Goal: Task Accomplishment & Management: Complete application form

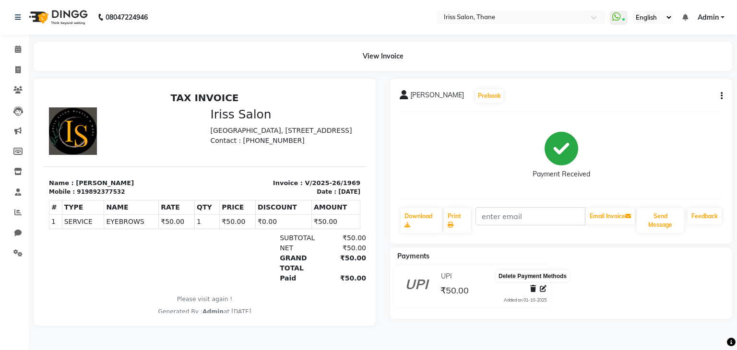
click at [533, 286] on icon at bounding box center [533, 289] width 6 height 7
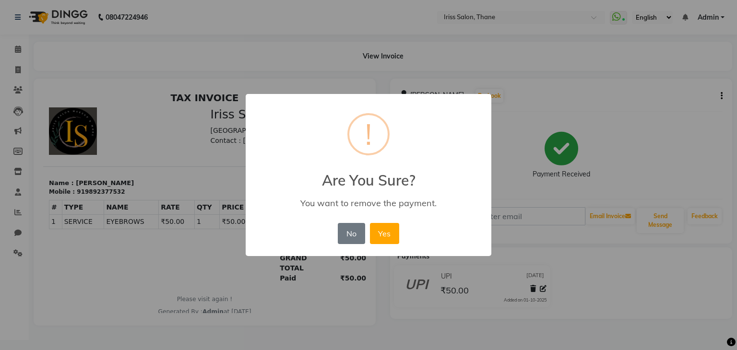
drag, startPoint x: 470, startPoint y: 203, endPoint x: 428, endPoint y: 217, distance: 44.2
click at [428, 217] on div "× ! Are You Sure? You want to remove the payment. No No Yes" at bounding box center [369, 175] width 246 height 162
click at [382, 235] on button "Yes" at bounding box center [384, 233] width 29 height 21
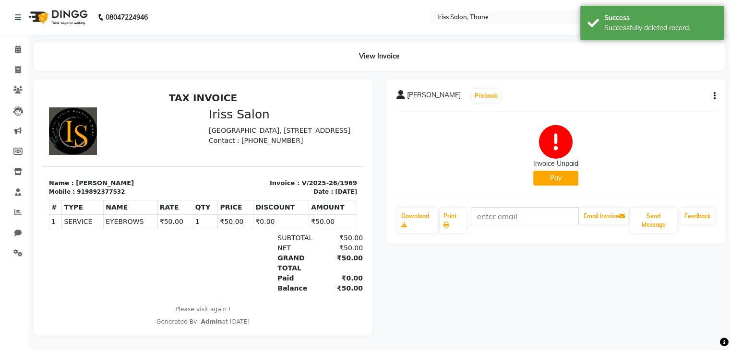
click at [716, 95] on div "[PERSON_NAME] Prebook Invoice Unpaid Pay Download Print Email Invoice Send Mess…" at bounding box center [556, 161] width 339 height 165
click at [715, 96] on icon "button" at bounding box center [715, 96] width 2 height 0
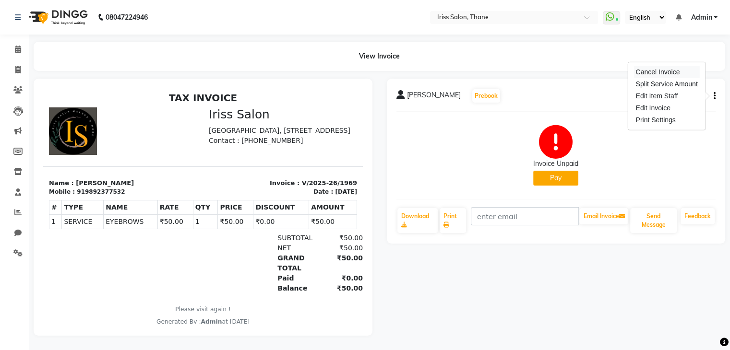
click at [657, 72] on div "Cancel Invoice" at bounding box center [667, 72] width 66 height 12
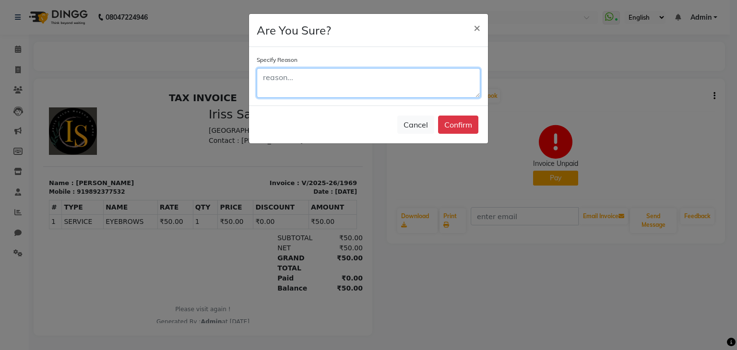
click at [269, 81] on textarea at bounding box center [369, 83] width 224 height 30
type textarea "w"
type textarea "wrong entry"
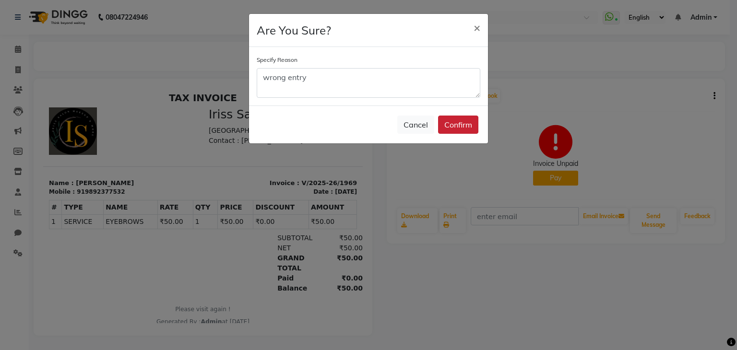
click at [451, 125] on button "Confirm" at bounding box center [458, 125] width 40 height 18
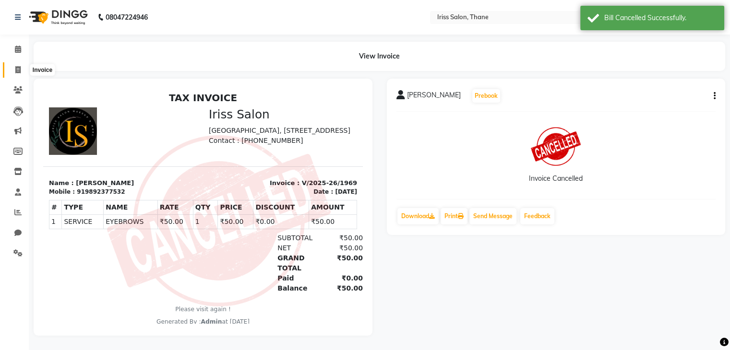
click at [17, 69] on icon at bounding box center [17, 69] width 5 height 7
select select "service"
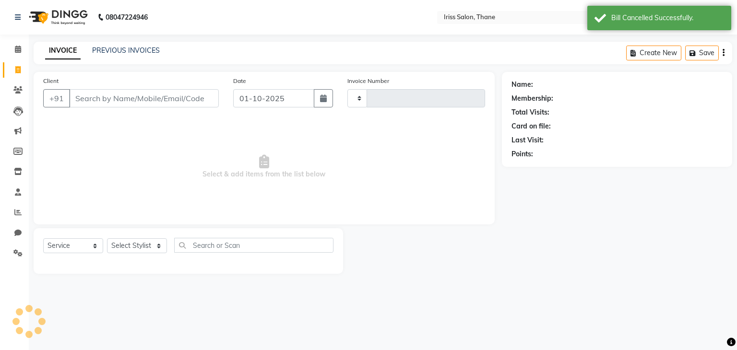
type input "1972"
select select "7676"
select select "product"
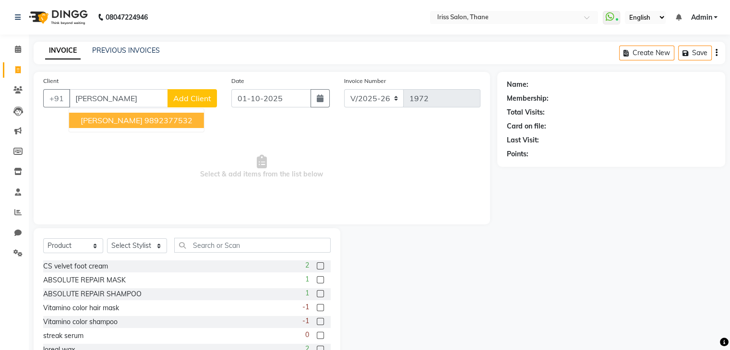
click at [110, 118] on span "[PERSON_NAME]" at bounding box center [112, 121] width 62 height 10
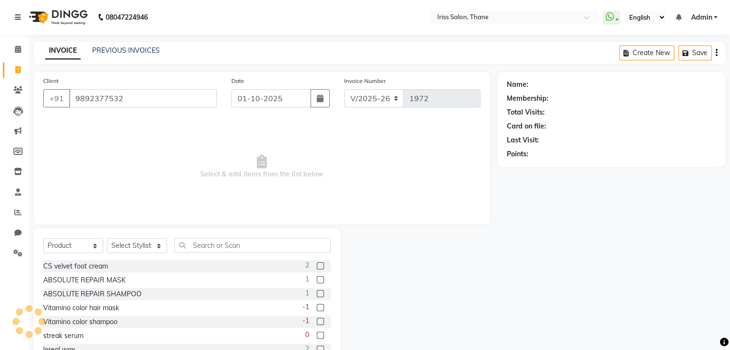
type input "9892377532"
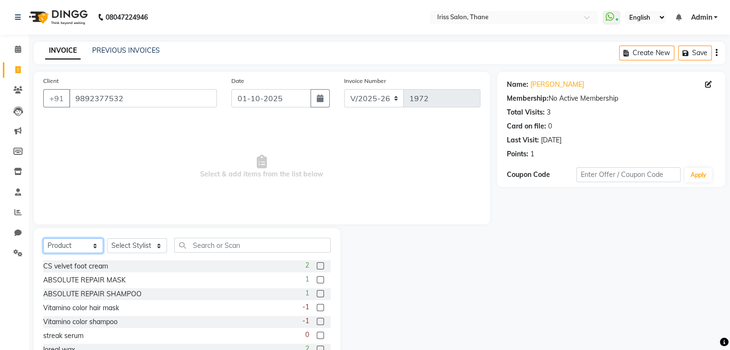
click at [95, 248] on select "Select Service Product Membership Package Voucher Prepaid Gift Card" at bounding box center [73, 246] width 60 height 15
select select "service"
click at [43, 239] on select "Select Service Product Membership Package Voucher Prepaid Gift Card" at bounding box center [73, 246] width 60 height 15
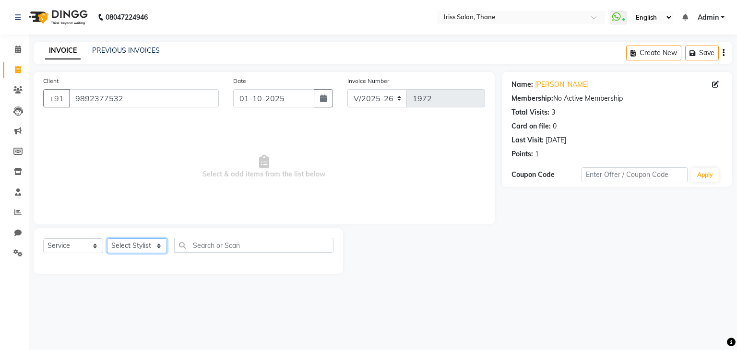
click at [151, 244] on select "Select Stylist Alzeem [PERSON_NAME] [PERSON_NAME] [PERSON_NAME] [PERSON_NAME] […" at bounding box center [137, 246] width 60 height 15
select select "68361"
click at [107, 239] on select "Select Stylist Alzeem [PERSON_NAME] [PERSON_NAME] [PERSON_NAME] [PERSON_NAME] […" at bounding box center [137, 246] width 60 height 15
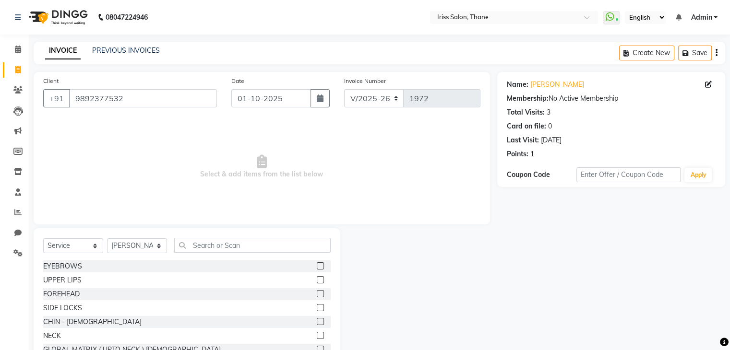
click at [317, 267] on label at bounding box center [320, 266] width 7 height 7
click at [317, 267] on input "checkbox" at bounding box center [320, 267] width 6 height 6
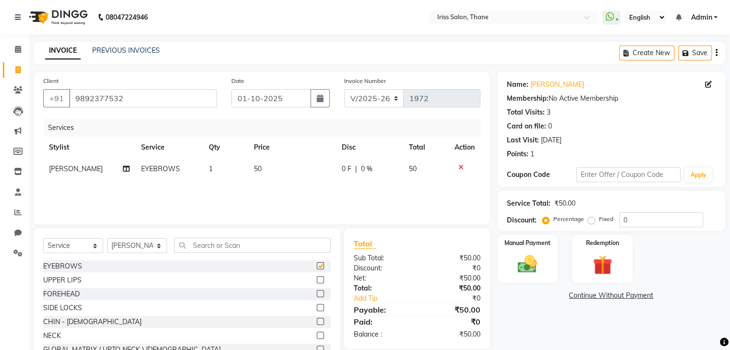
checkbox input "false"
click at [522, 267] on img at bounding box center [527, 264] width 32 height 23
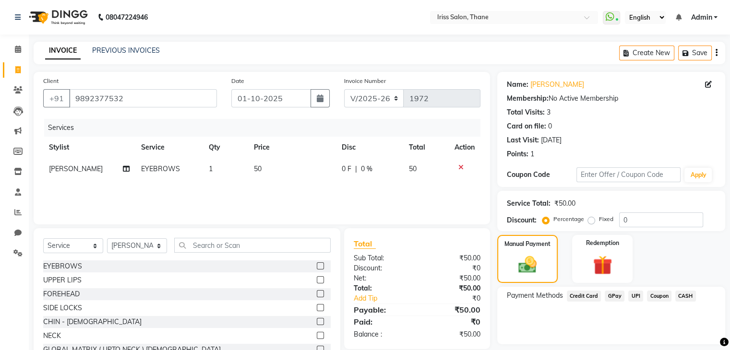
click at [636, 298] on span "UPI" at bounding box center [635, 296] width 15 height 11
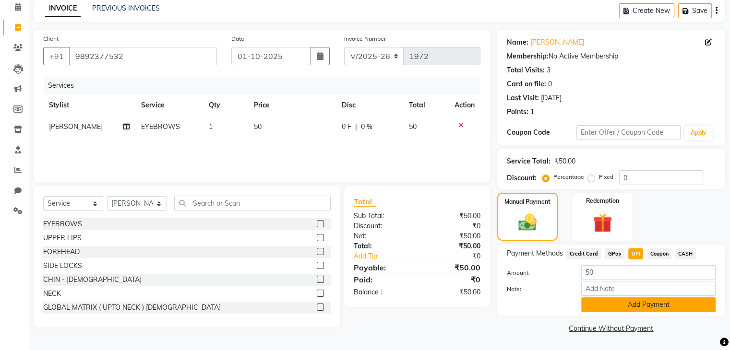
click at [635, 299] on button "Add Payment" at bounding box center [648, 305] width 134 height 15
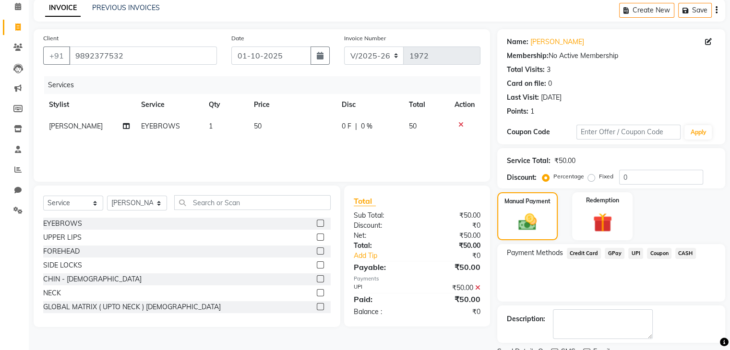
scroll to position [82, 0]
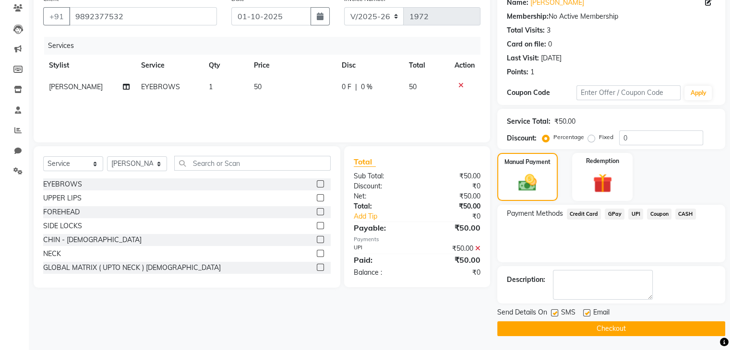
click at [610, 328] on button "Checkout" at bounding box center [611, 329] width 228 height 15
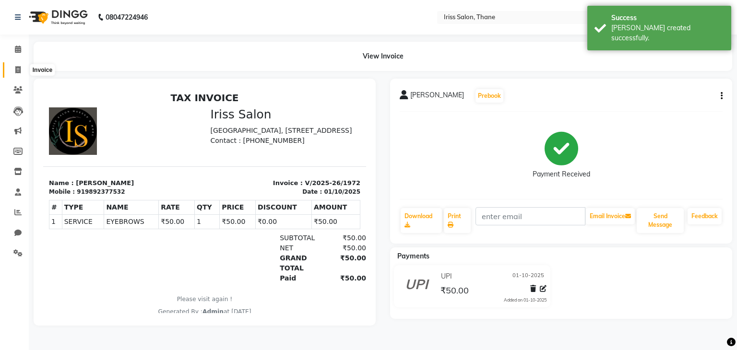
click at [17, 70] on icon at bounding box center [17, 69] width 5 height 7
select select "service"
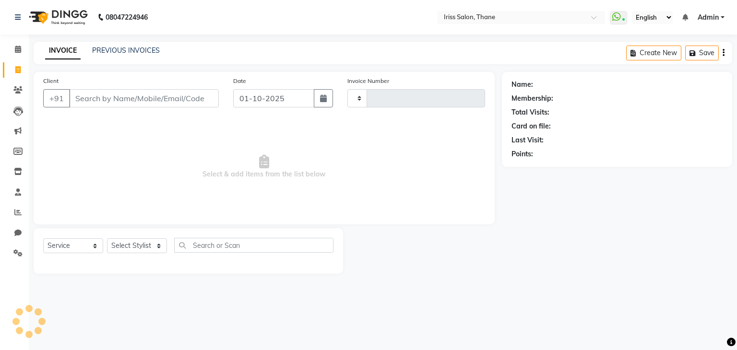
type input "1973"
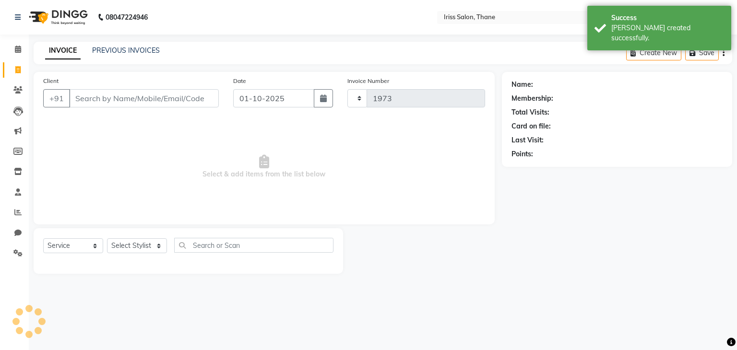
select select "7676"
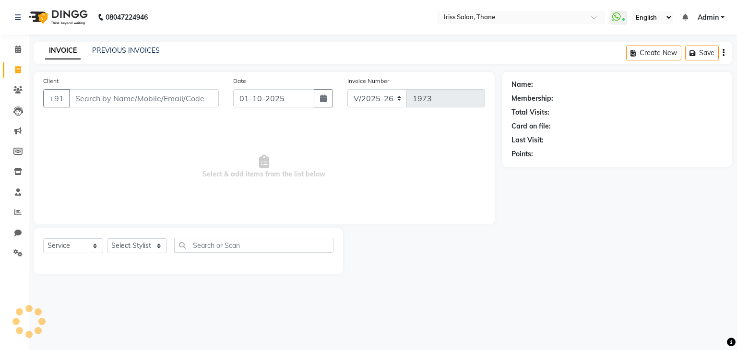
select select "product"
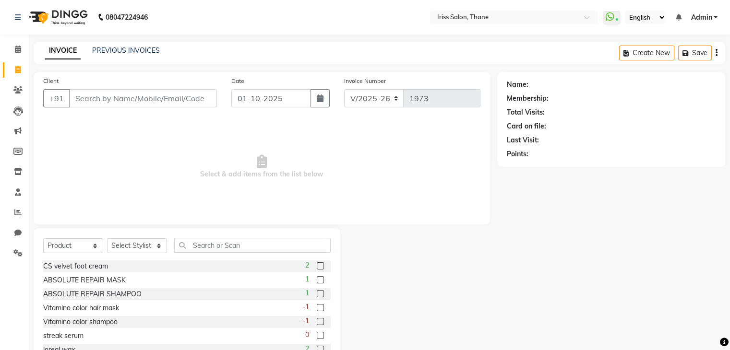
click at [77, 96] on input "Client" at bounding box center [143, 98] width 148 height 18
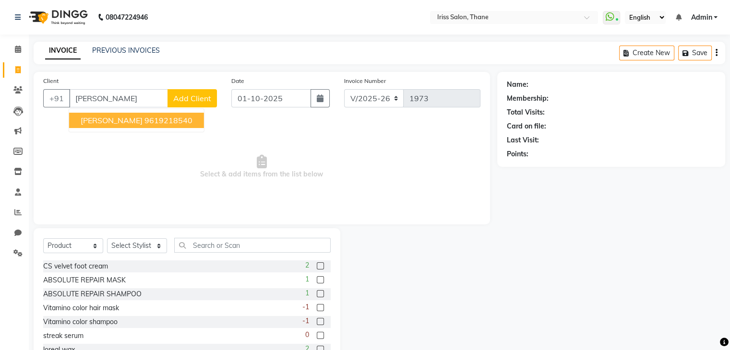
click at [122, 120] on span "[PERSON_NAME]" at bounding box center [112, 121] width 62 height 10
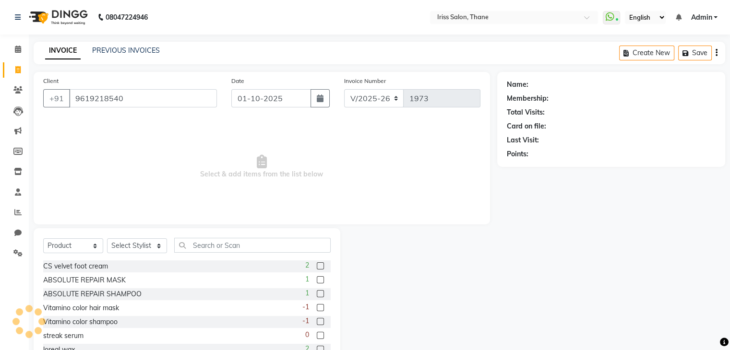
type input "9619218540"
select select "1: Object"
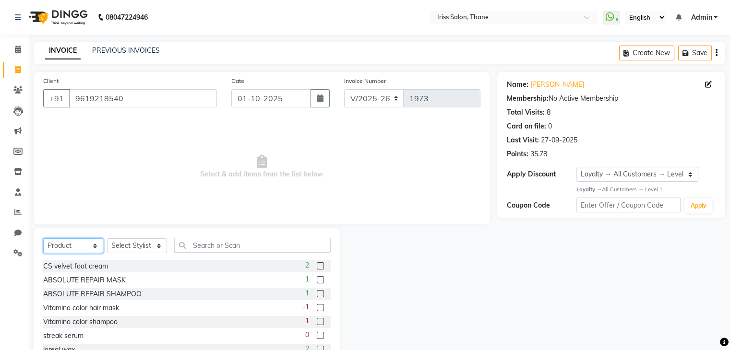
click at [94, 248] on select "Select Service Product Membership Package Voucher Prepaid Gift Card" at bounding box center [73, 246] width 60 height 15
select select "membership"
click at [43, 239] on select "Select Service Product Membership Package Voucher Prepaid Gift Card" at bounding box center [73, 246] width 60 height 15
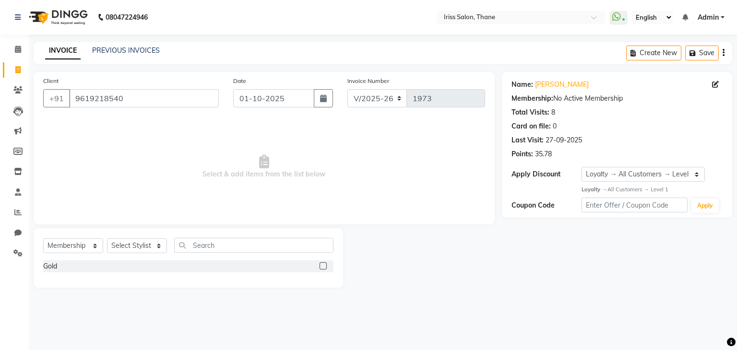
click at [303, 283] on div "Select Service Product Membership Package Voucher Prepaid Gift Card Select Styl…" at bounding box center [189, 258] width 310 height 60
click at [311, 269] on div "Gold" at bounding box center [188, 267] width 290 height 12
click at [112, 277] on div "Gold" at bounding box center [188, 270] width 290 height 18
click at [323, 266] on label at bounding box center [323, 266] width 7 height 7
click at [323, 266] on input "checkbox" at bounding box center [323, 267] width 6 height 6
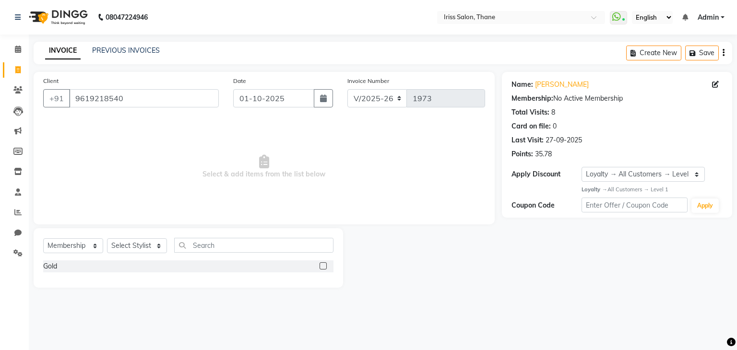
click at [323, 266] on label at bounding box center [323, 266] width 7 height 7
click at [323, 266] on input "checkbox" at bounding box center [323, 267] width 6 height 6
click at [323, 266] on label at bounding box center [323, 266] width 7 height 7
click at [323, 266] on input "checkbox" at bounding box center [323, 267] width 6 height 6
checkbox input "false"
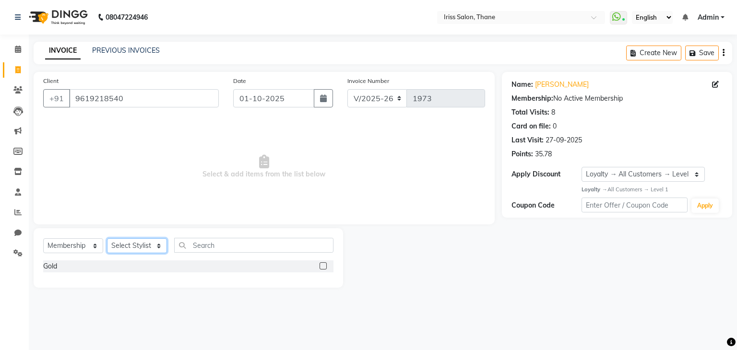
click at [157, 246] on select "Select Stylist Alzeem [PERSON_NAME] [PERSON_NAME] [PERSON_NAME] [PERSON_NAME] […" at bounding box center [137, 246] width 60 height 15
select select "87777"
click at [107, 239] on select "Select Stylist Alzeem [PERSON_NAME] [PERSON_NAME] [PERSON_NAME] [PERSON_NAME] […" at bounding box center [137, 246] width 60 height 15
click at [324, 267] on label at bounding box center [323, 266] width 7 height 7
click at [324, 267] on input "checkbox" at bounding box center [323, 267] width 6 height 6
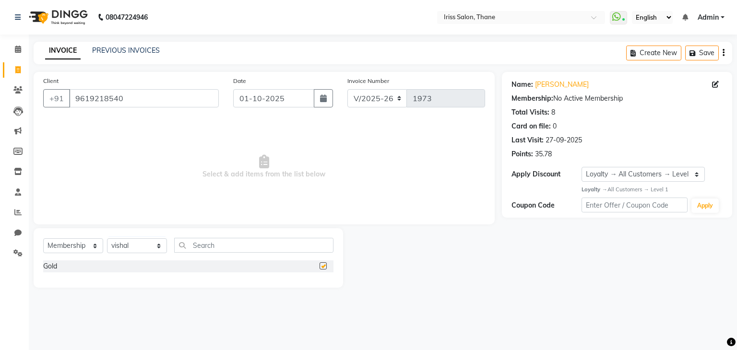
select select "select"
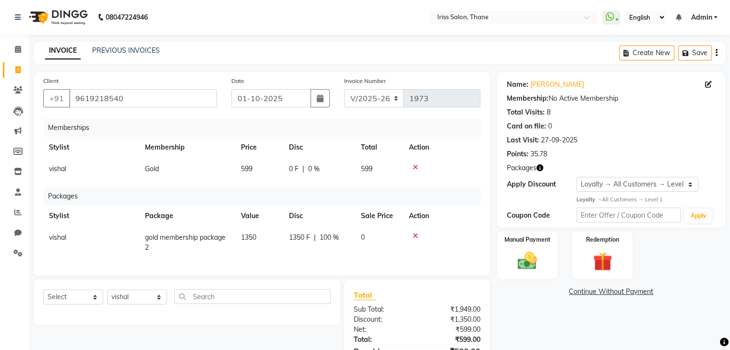
click at [415, 237] on icon at bounding box center [415, 236] width 5 height 7
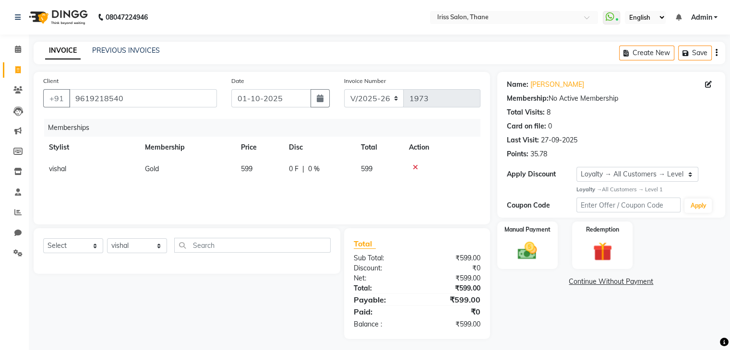
click at [415, 168] on icon at bounding box center [415, 167] width 5 height 7
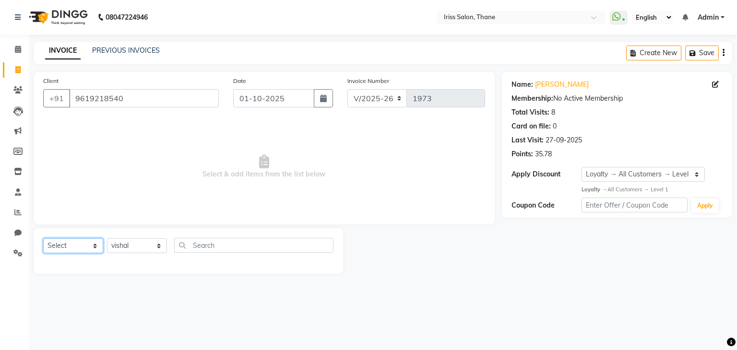
click at [97, 246] on select "Select Service Product Membership Package Voucher Prepaid Gift Card" at bounding box center [73, 246] width 60 height 15
click at [16, 252] on icon at bounding box center [17, 253] width 9 height 7
click at [15, 253] on icon at bounding box center [17, 253] width 9 height 7
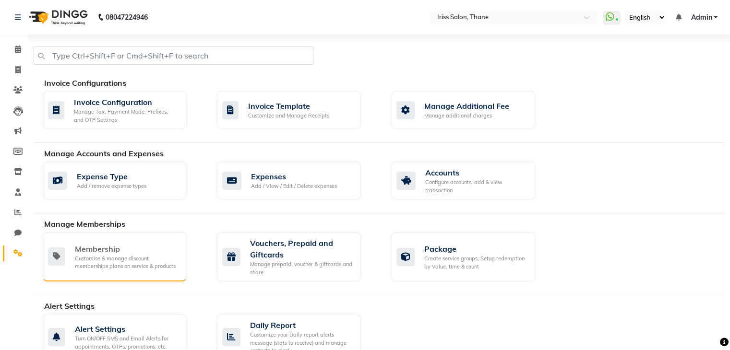
click at [103, 252] on div "Membership" at bounding box center [127, 249] width 104 height 12
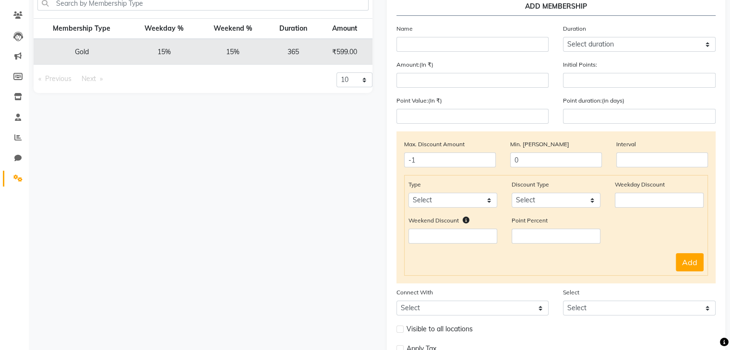
scroll to position [80, 0]
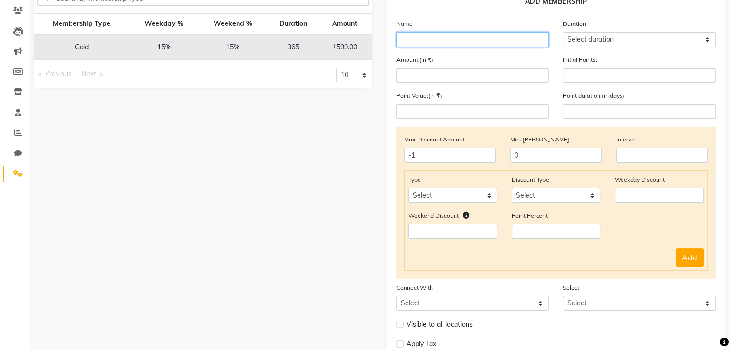
click at [402, 38] on input "text" at bounding box center [472, 39] width 153 height 15
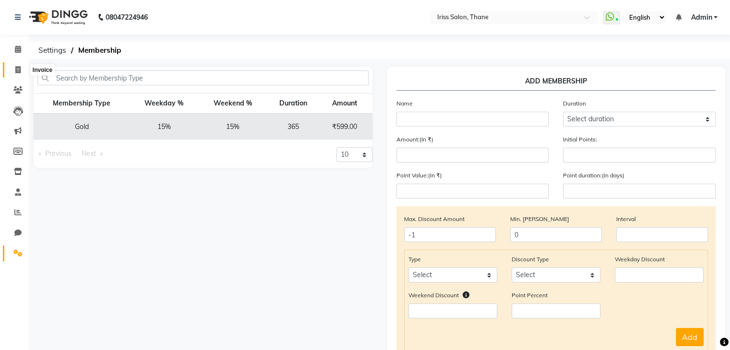
click at [17, 68] on icon at bounding box center [17, 69] width 5 height 7
select select "service"
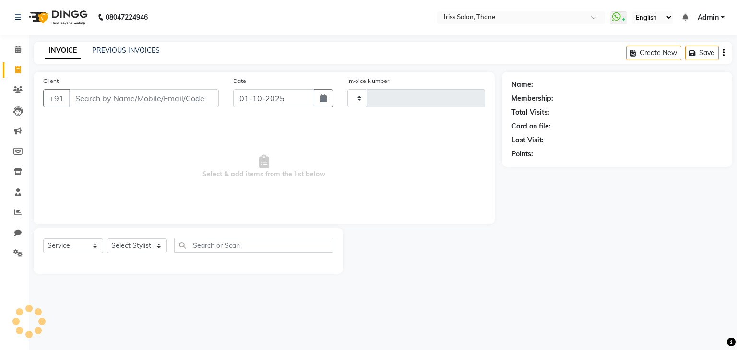
type input "1973"
select select "7676"
select select "product"
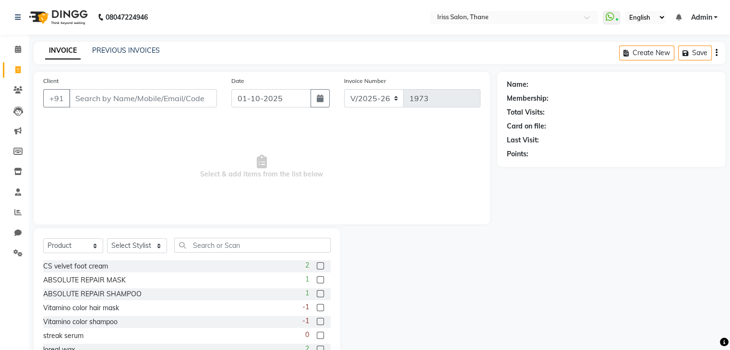
click at [74, 99] on input "Client" at bounding box center [143, 98] width 148 height 18
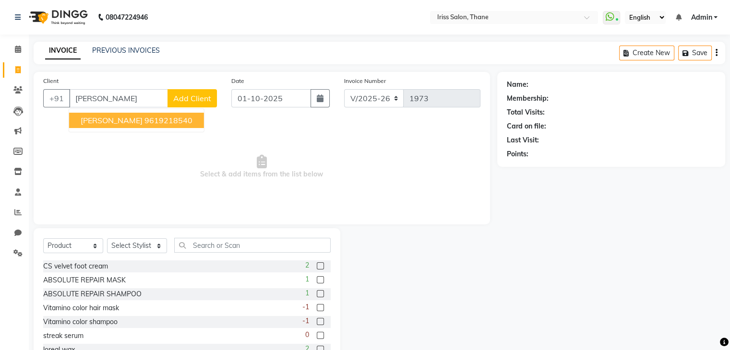
click at [96, 120] on span "[PERSON_NAME]" at bounding box center [112, 121] width 62 height 10
type input "9619218540"
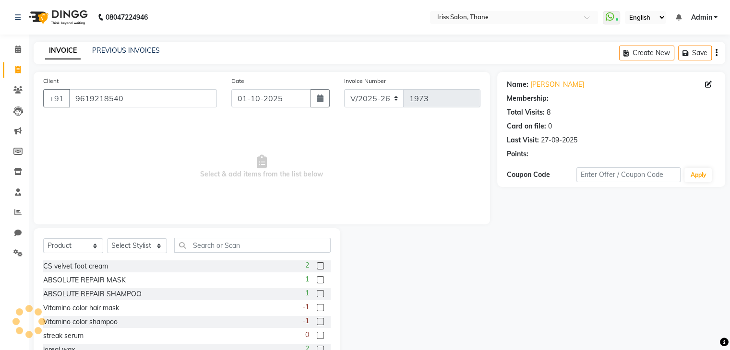
select select "1: Object"
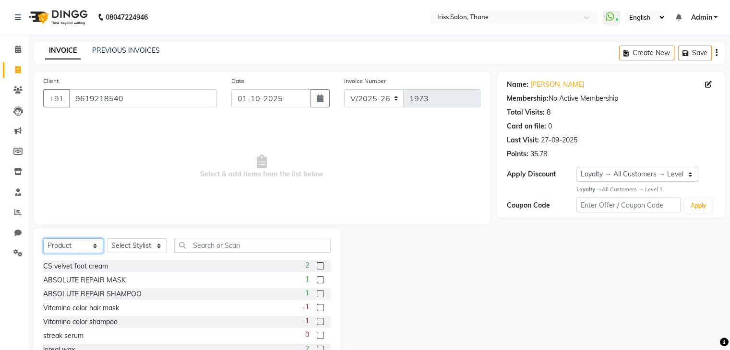
click at [94, 246] on select "Select Service Product Membership Package Voucher Prepaid Gift Card" at bounding box center [73, 246] width 60 height 15
select select "service"
click at [43, 239] on select "Select Service Product Membership Package Voucher Prepaid Gift Card" at bounding box center [73, 246] width 60 height 15
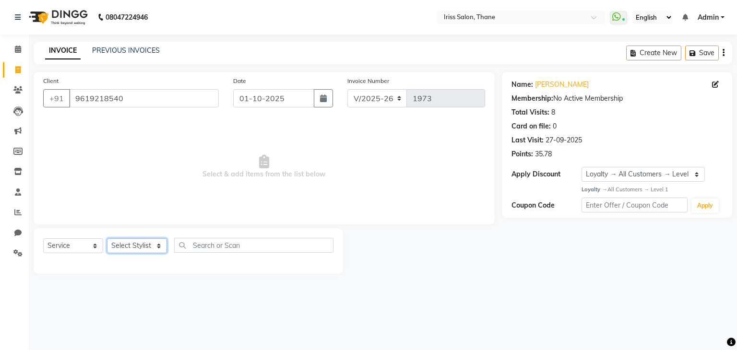
click at [158, 246] on select "Select Stylist Alzeem [PERSON_NAME] [PERSON_NAME] [PERSON_NAME] [PERSON_NAME] […" at bounding box center [137, 246] width 60 height 15
select select "87777"
click at [107, 239] on select "Select Stylist Alzeem [PERSON_NAME] [PERSON_NAME] [PERSON_NAME] [PERSON_NAME] […" at bounding box center [137, 246] width 60 height 15
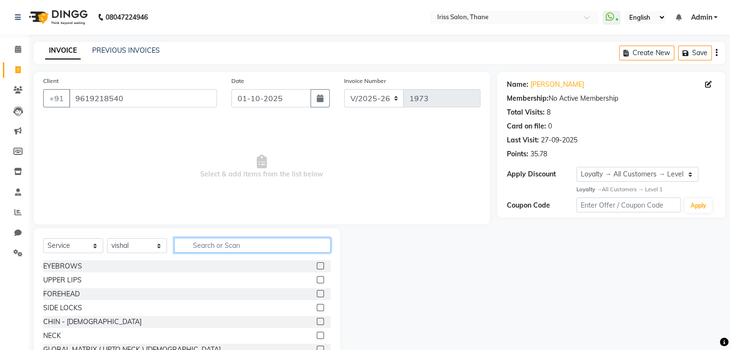
click at [202, 247] on input "text" at bounding box center [252, 245] width 156 height 15
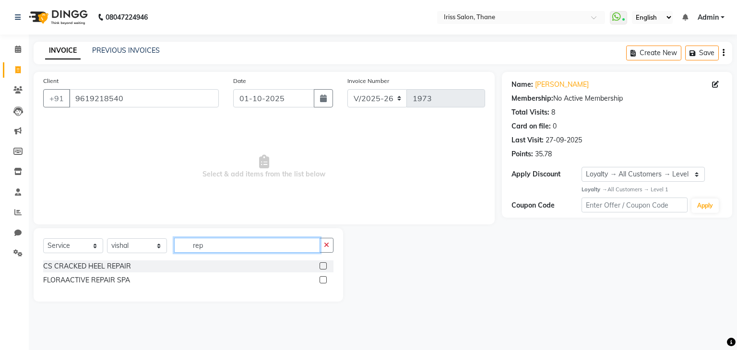
type input "rep"
click at [325, 281] on label at bounding box center [323, 279] width 7 height 7
click at [325, 281] on input "checkbox" at bounding box center [323, 280] width 6 height 6
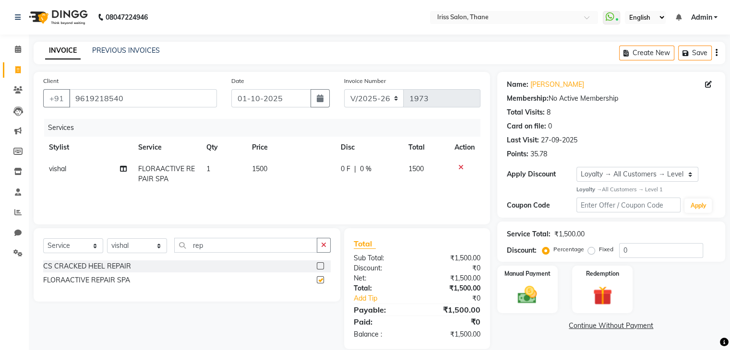
checkbox input "false"
click at [630, 250] on input "0" at bounding box center [661, 250] width 84 height 15
type input "0"
type input "25"
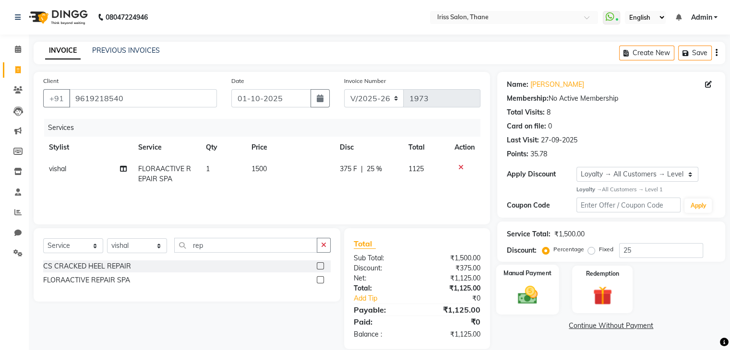
click at [541, 298] on img at bounding box center [527, 295] width 32 height 23
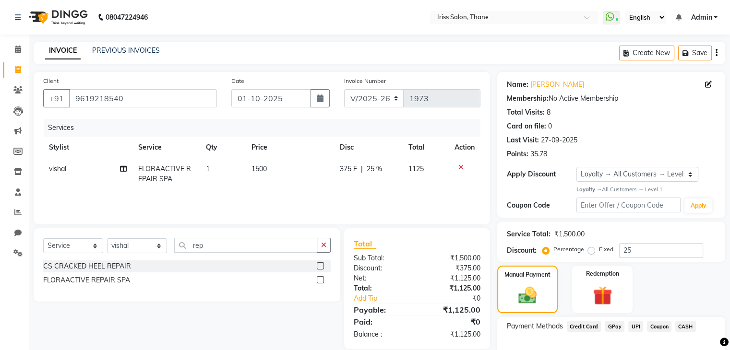
click at [632, 325] on span "UPI" at bounding box center [635, 326] width 15 height 11
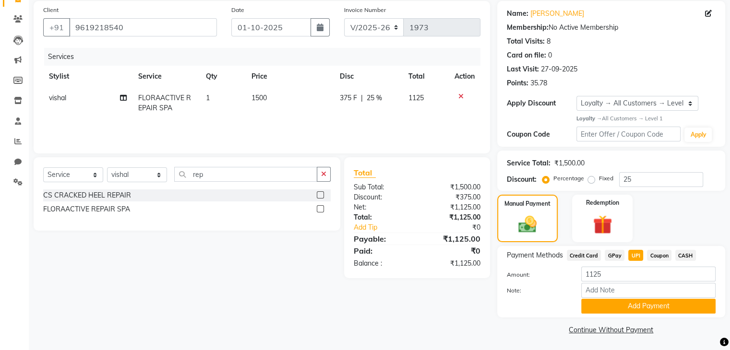
scroll to position [73, 0]
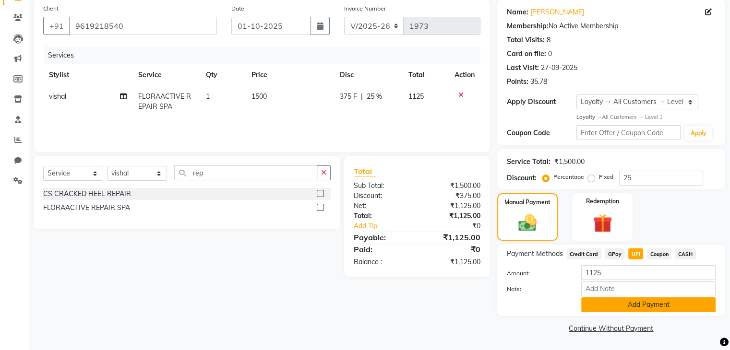
click at [637, 304] on button "Add Payment" at bounding box center [648, 305] width 134 height 15
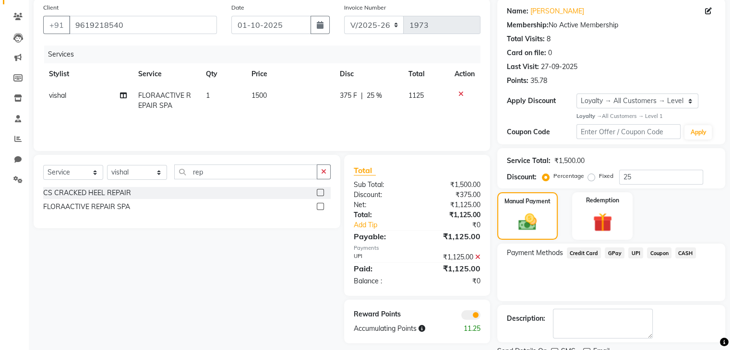
scroll to position [112, 0]
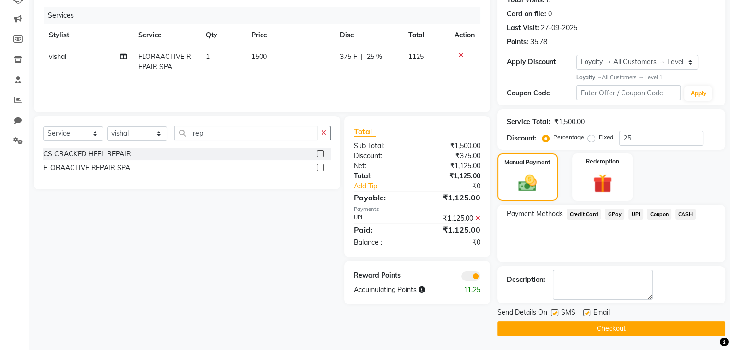
click at [611, 330] on button "Checkout" at bounding box center [611, 329] width 228 height 15
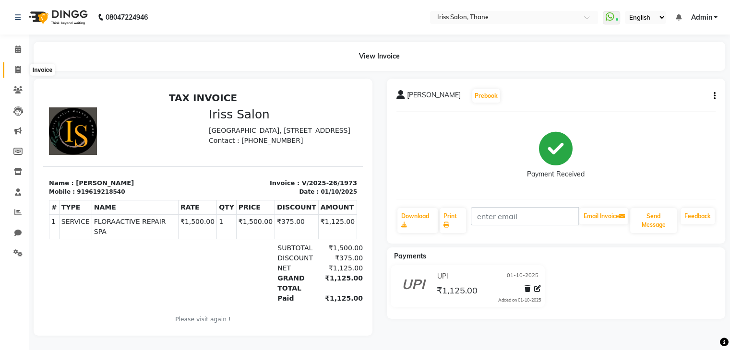
click at [17, 70] on icon at bounding box center [17, 69] width 5 height 7
select select "service"
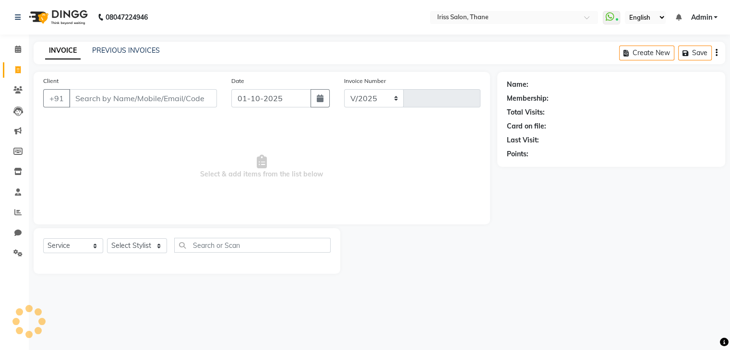
select select "7676"
type input "1974"
click at [70, 101] on input "Client" at bounding box center [144, 98] width 150 height 18
select select "product"
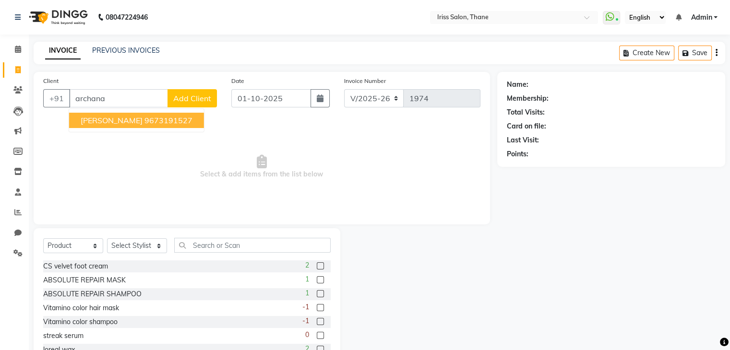
type input "archana"
click at [202, 98] on span "Add Client" at bounding box center [192, 99] width 38 height 10
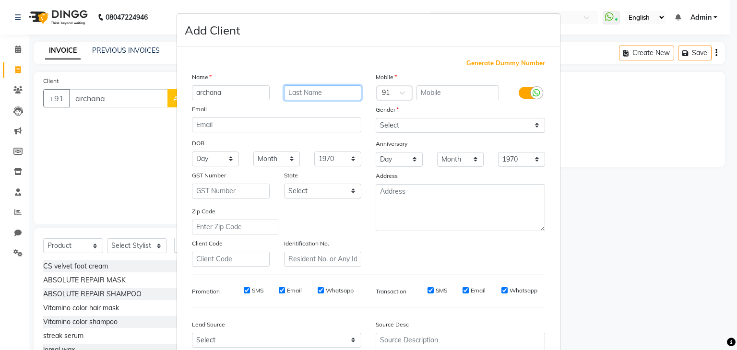
click at [284, 95] on input "text" at bounding box center [323, 92] width 78 height 15
type input "[PERSON_NAME]"
click at [420, 95] on input "text" at bounding box center [458, 92] width 83 height 15
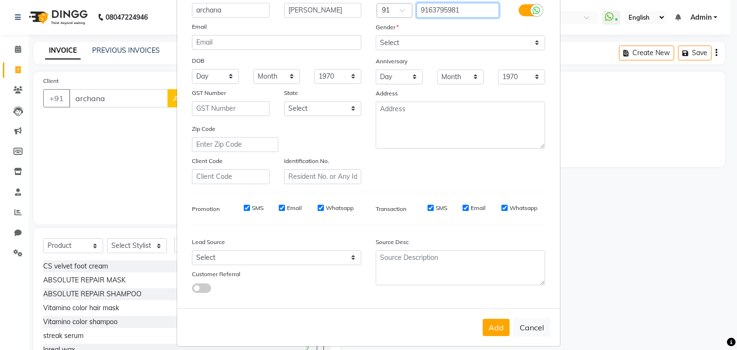
scroll to position [97, 0]
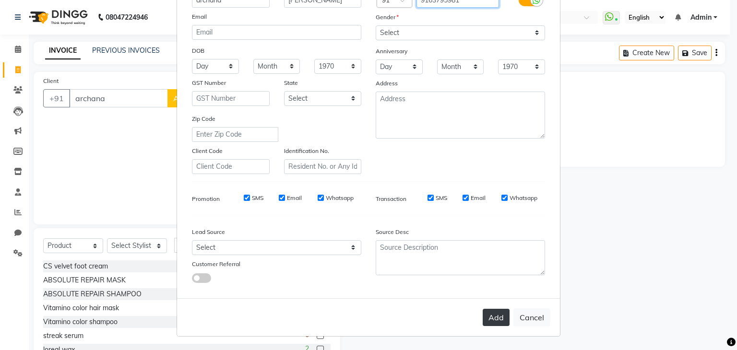
type input "9163795981"
click at [496, 315] on button "Add" at bounding box center [496, 317] width 27 height 17
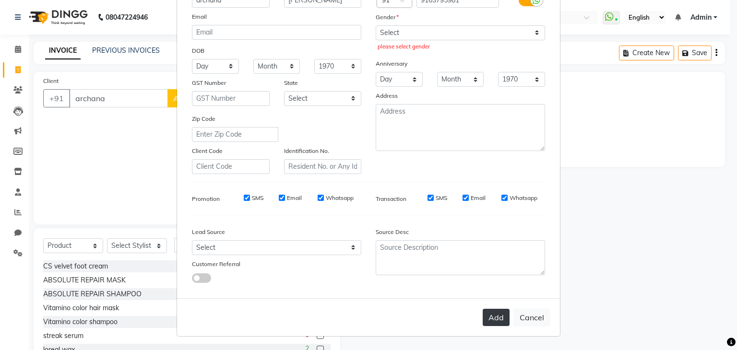
scroll to position [0, 0]
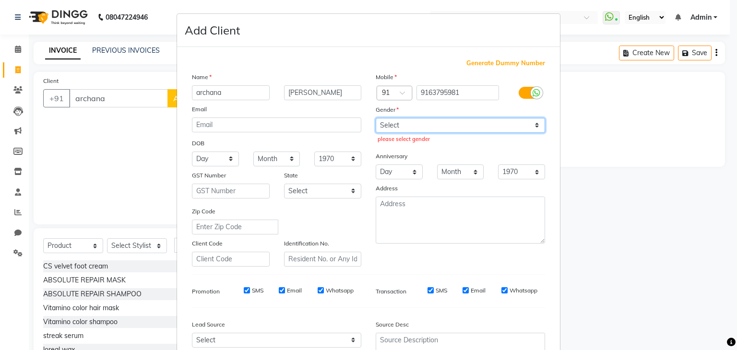
click at [534, 125] on select "Select [DEMOGRAPHIC_DATA] [DEMOGRAPHIC_DATA] Other Prefer Not To Say" at bounding box center [460, 125] width 169 height 15
select select "[DEMOGRAPHIC_DATA]"
click at [376, 119] on select "Select [DEMOGRAPHIC_DATA] [DEMOGRAPHIC_DATA] Other Prefer Not To Say" at bounding box center [460, 125] width 169 height 15
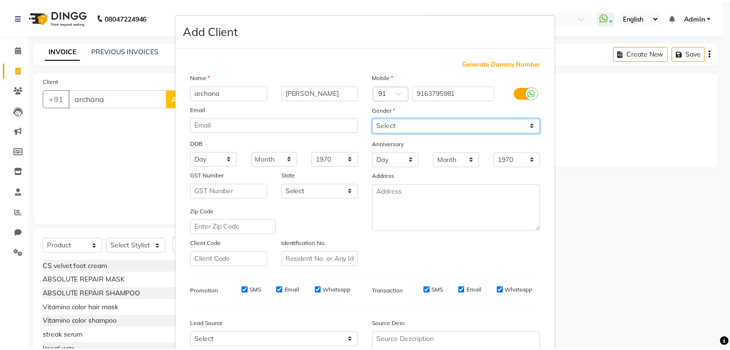
scroll to position [97, 0]
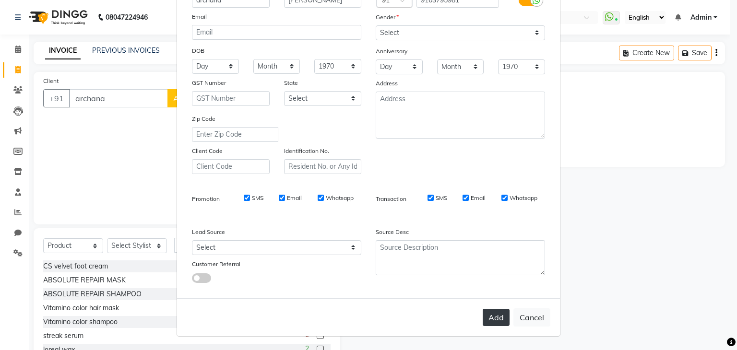
click at [487, 318] on button "Add" at bounding box center [496, 317] width 27 height 17
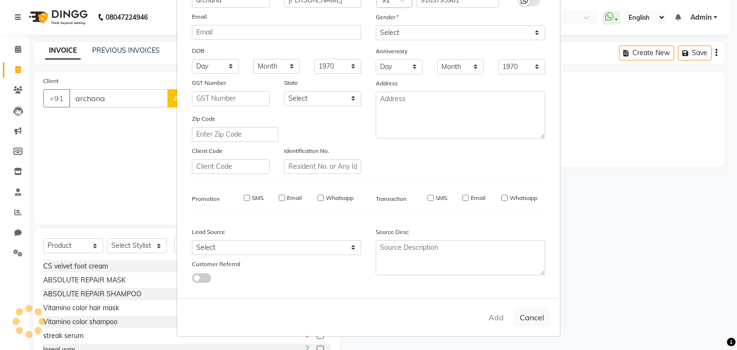
type input "9163795981"
select select
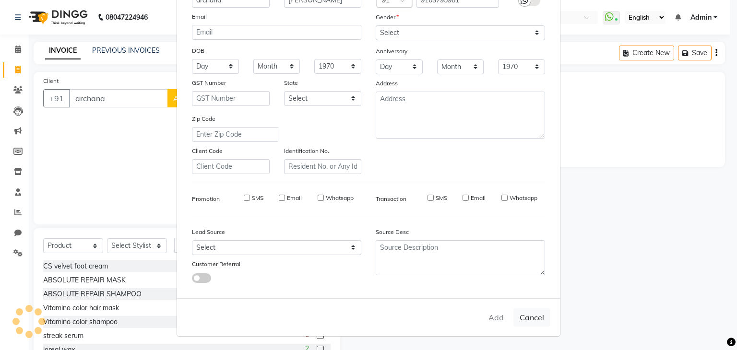
select select
checkbox input "false"
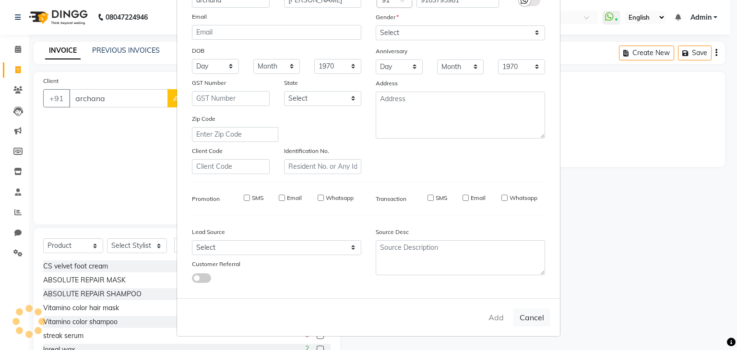
checkbox input "false"
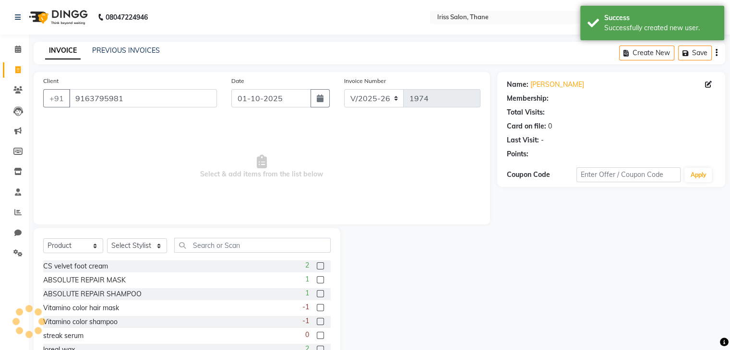
select select "1: Object"
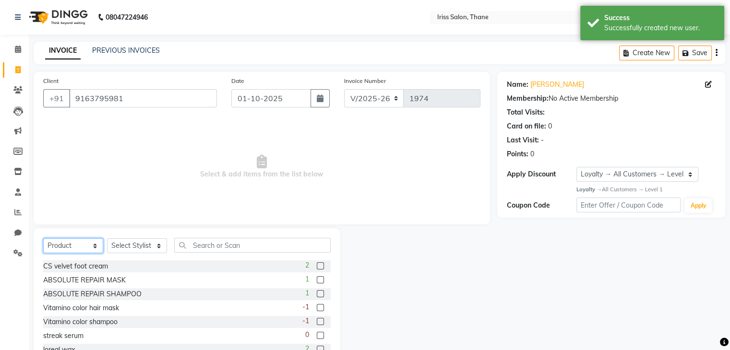
click at [96, 248] on select "Select Service Product Membership Package Voucher Prepaid Gift Card" at bounding box center [73, 246] width 60 height 15
select select "service"
click at [43, 239] on select "Select Service Product Membership Package Voucher Prepaid Gift Card" at bounding box center [73, 246] width 60 height 15
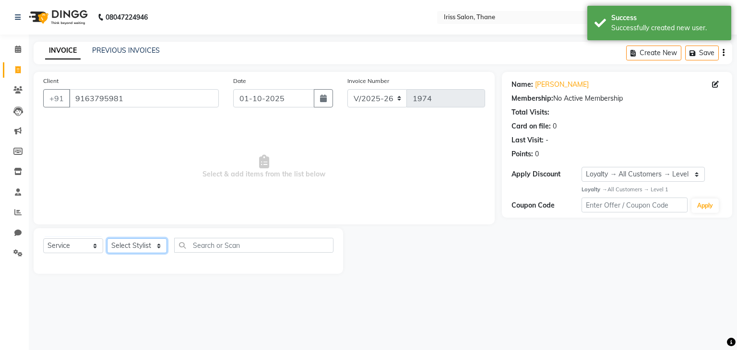
click at [157, 245] on select "Select Stylist Alzeem [PERSON_NAME] [PERSON_NAME] [PERSON_NAME] [PERSON_NAME] […" at bounding box center [137, 246] width 60 height 15
select select "67965"
click at [107, 239] on select "Select Stylist Alzeem [PERSON_NAME] [PERSON_NAME] [PERSON_NAME] [PERSON_NAME] […" at bounding box center [137, 246] width 60 height 15
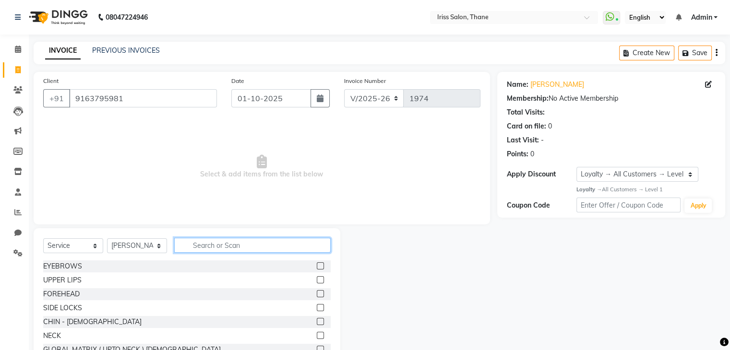
click at [196, 246] on input "text" at bounding box center [252, 245] width 156 height 15
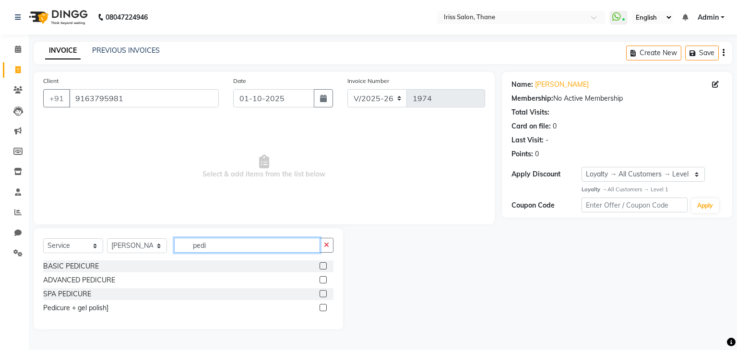
type input "pedi"
click at [324, 278] on label at bounding box center [323, 279] width 7 height 7
click at [324, 278] on input "checkbox" at bounding box center [323, 280] width 6 height 6
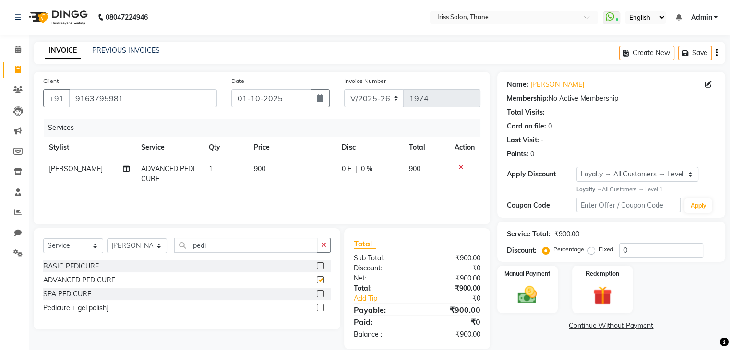
checkbox input "false"
click at [213, 248] on input "pedi" at bounding box center [245, 245] width 143 height 15
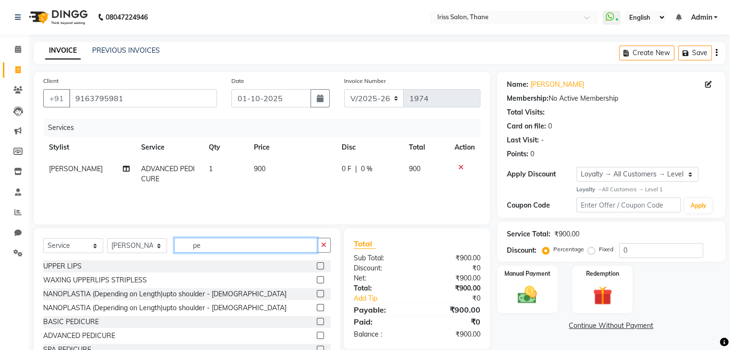
type input "p"
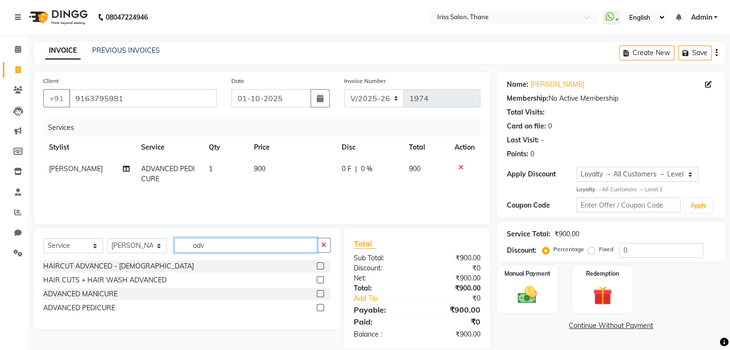
type input "adv"
click at [321, 281] on label at bounding box center [320, 279] width 7 height 7
click at [321, 281] on input "checkbox" at bounding box center [320, 280] width 6 height 6
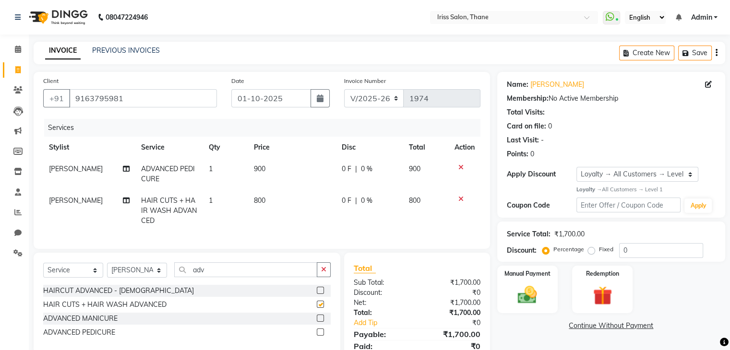
checkbox input "false"
click at [322, 294] on label at bounding box center [320, 290] width 7 height 7
click at [322, 294] on input "checkbox" at bounding box center [320, 291] width 6 height 6
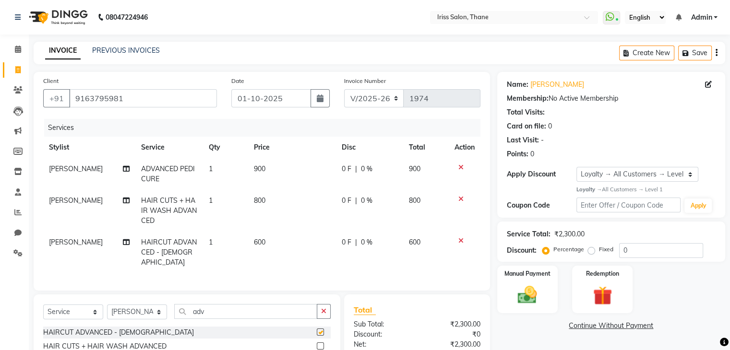
checkbox input "false"
click at [459, 201] on icon at bounding box center [460, 199] width 5 height 7
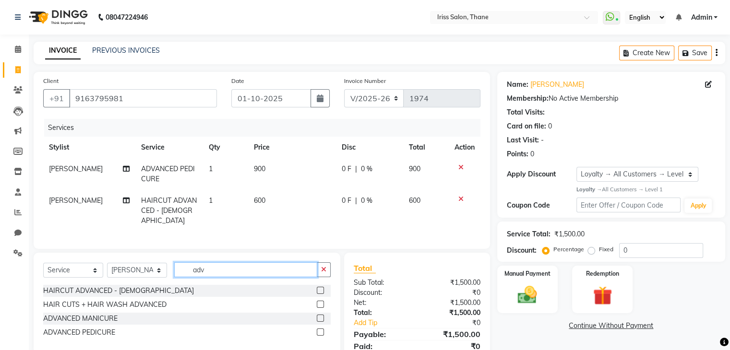
click at [227, 264] on input "adv" at bounding box center [245, 270] width 143 height 15
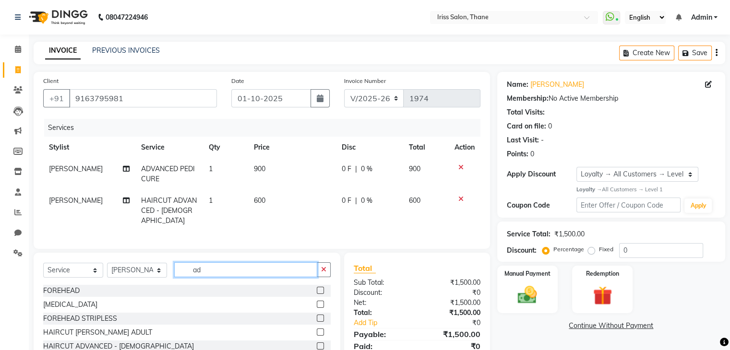
type input "a"
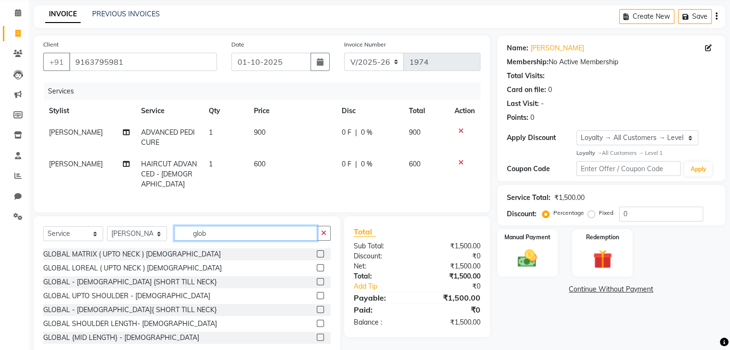
scroll to position [41, 0]
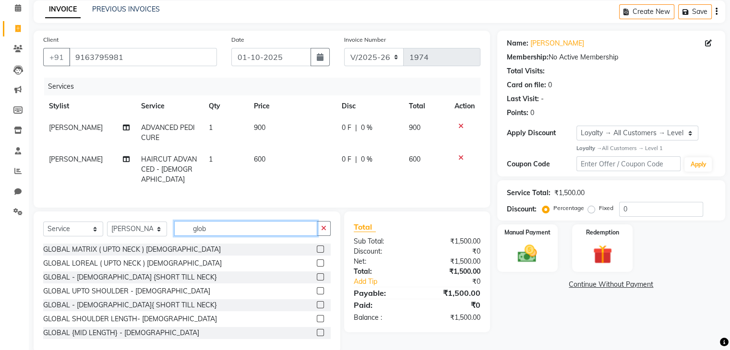
type input "glob"
click at [317, 302] on label at bounding box center [320, 304] width 7 height 7
click at [317, 302] on input "checkbox" at bounding box center [320, 305] width 6 height 6
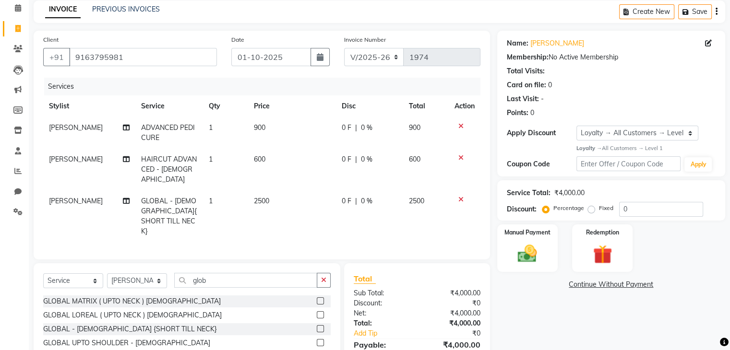
checkbox input "false"
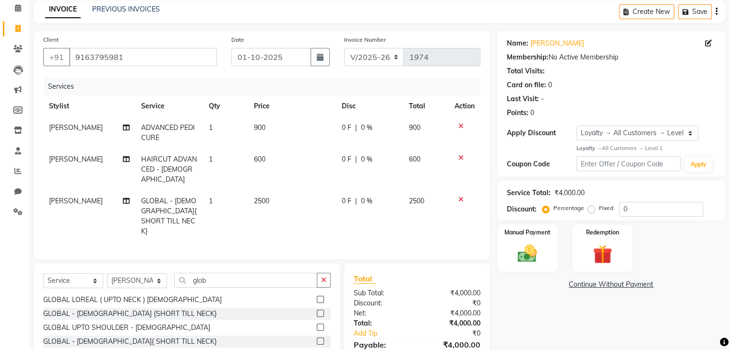
click at [317, 350] on label at bounding box center [320, 355] width 7 height 7
click at [317, 350] on input "checkbox" at bounding box center [320, 356] width 6 height 6
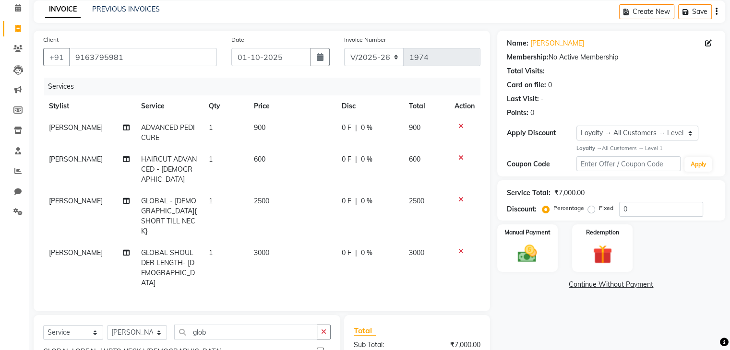
checkbox input "false"
click at [284, 200] on td "2500" at bounding box center [292, 217] width 88 height 52
select select "67965"
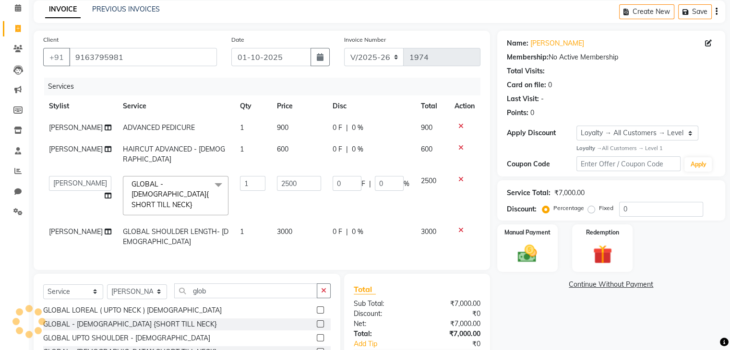
click at [460, 183] on icon at bounding box center [460, 179] width 5 height 7
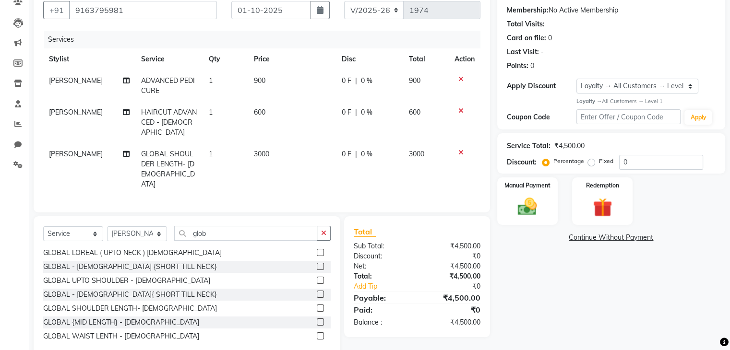
scroll to position [89, 0]
click at [317, 318] on label at bounding box center [320, 321] width 7 height 7
click at [317, 319] on input "checkbox" at bounding box center [320, 322] width 6 height 6
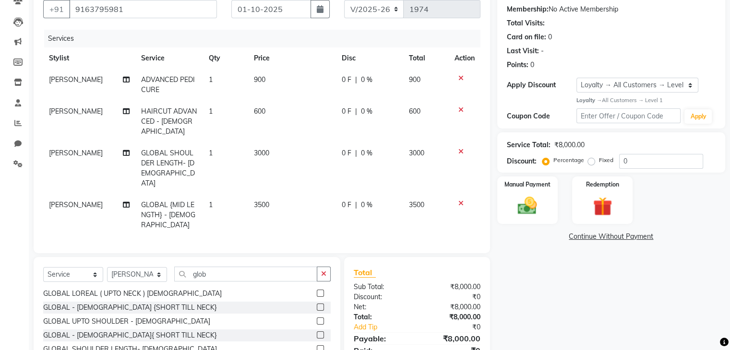
checkbox input "false"
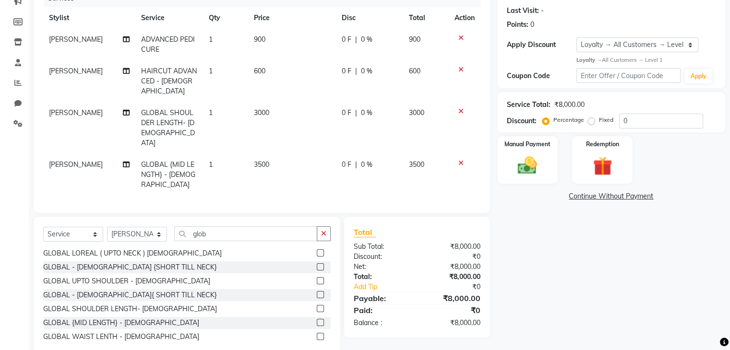
click at [317, 333] on label at bounding box center [320, 336] width 7 height 7
click at [317, 334] on input "checkbox" at bounding box center [320, 337] width 6 height 6
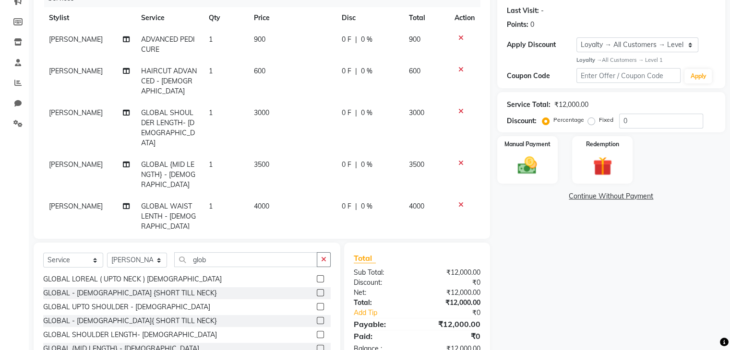
checkbox input "false"
click at [460, 202] on icon at bounding box center [460, 205] width 5 height 7
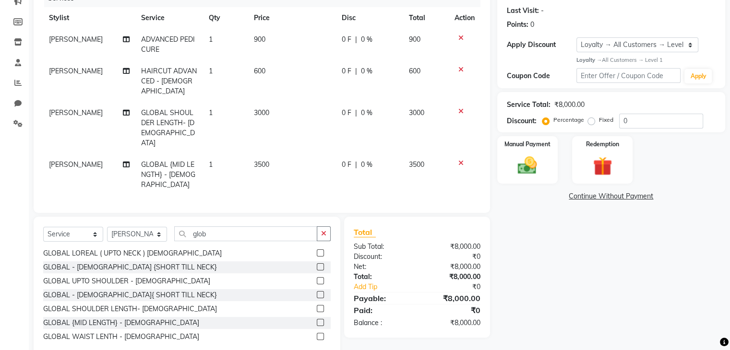
click at [460, 108] on icon at bounding box center [460, 111] width 5 height 7
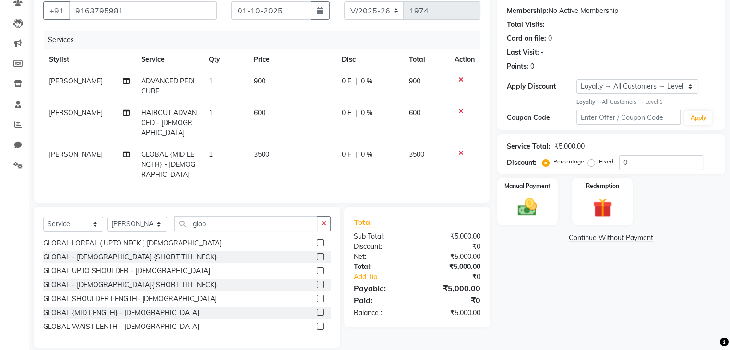
click at [271, 144] on td "3500" at bounding box center [292, 165] width 88 height 42
select select "67965"
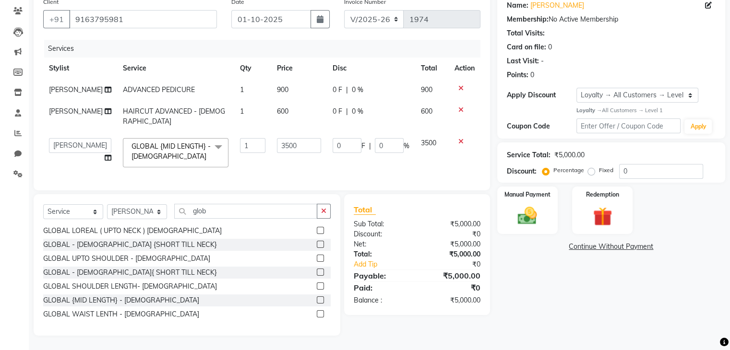
scroll to position [96, 0]
click at [289, 139] on input "3500" at bounding box center [299, 145] width 44 height 15
type input "3"
type input "4000"
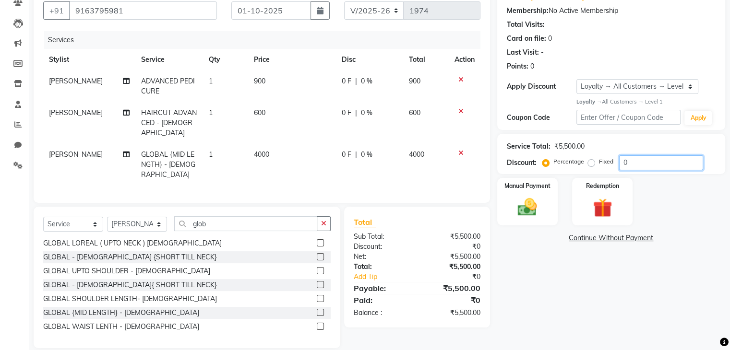
click at [631, 151] on div "Service Total: ₹5,500.00 Discount: Percentage Fixed 0" at bounding box center [611, 154] width 209 height 33
type input "25"
click at [529, 209] on img at bounding box center [527, 207] width 32 height 23
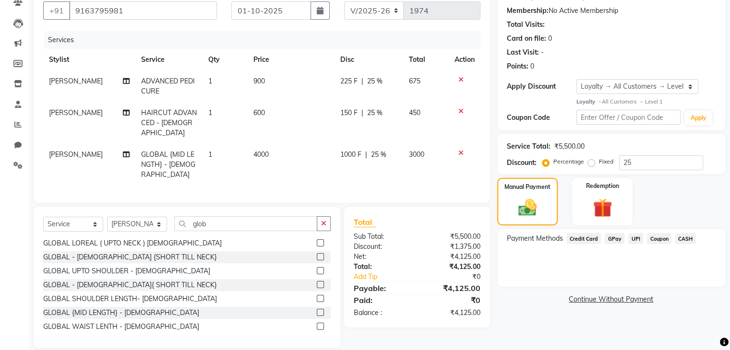
click at [687, 238] on span "CASH" at bounding box center [685, 238] width 21 height 11
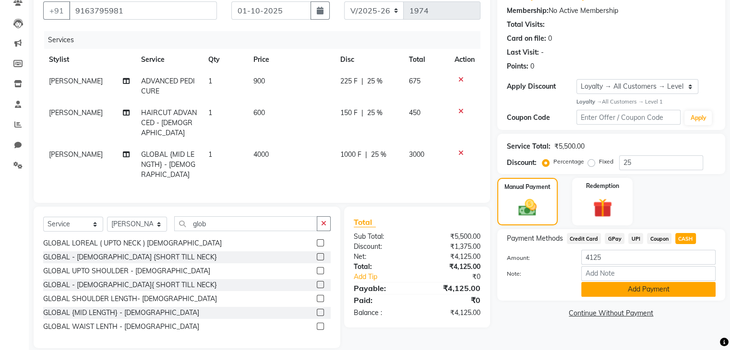
click at [622, 289] on button "Add Payment" at bounding box center [648, 289] width 134 height 15
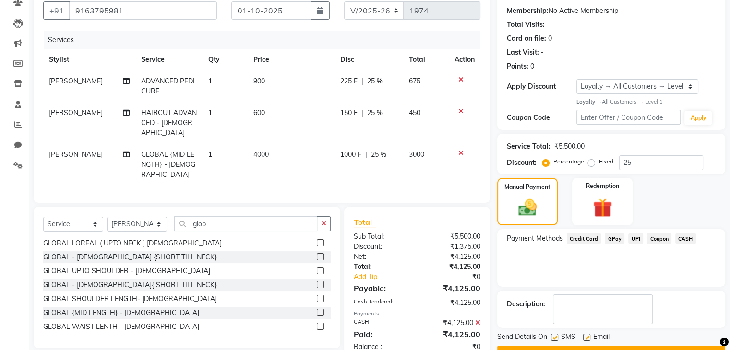
scroll to position [149, 0]
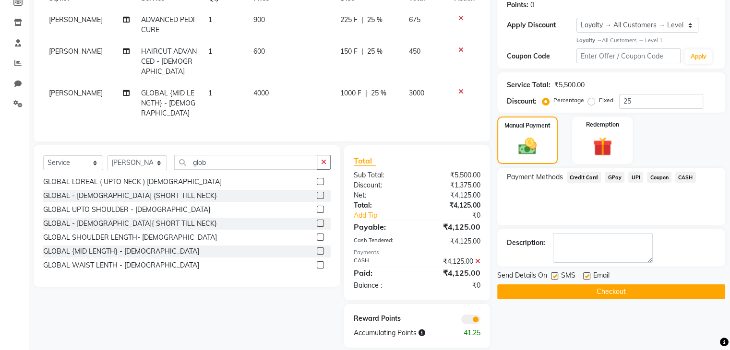
click at [607, 294] on button "Checkout" at bounding box center [611, 292] width 228 height 15
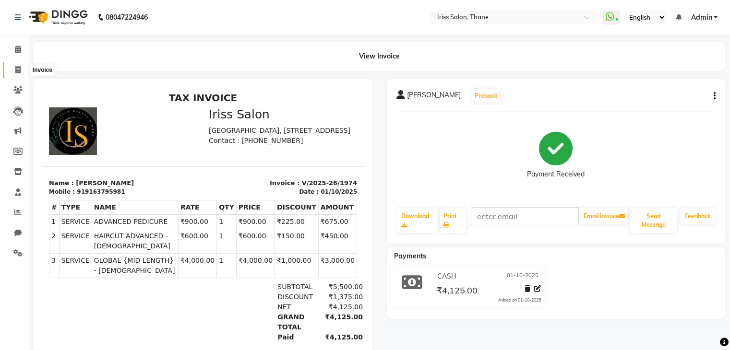
click at [18, 68] on icon at bounding box center [17, 69] width 5 height 7
select select "service"
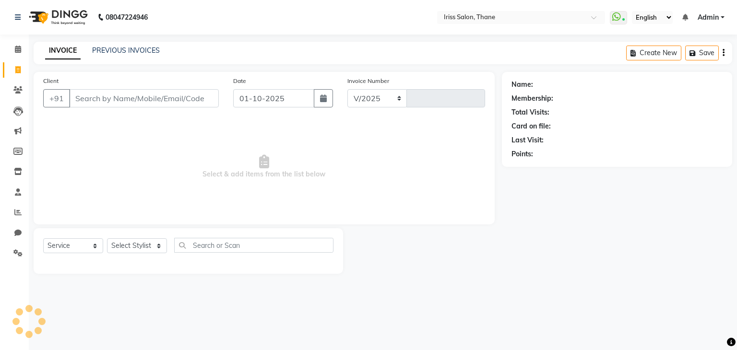
select select "7676"
type input "1975"
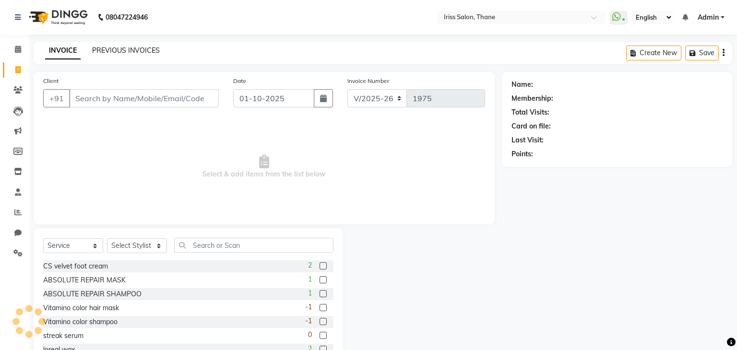
select select "product"
click at [107, 50] on link "PREVIOUS INVOICES" at bounding box center [126, 50] width 68 height 9
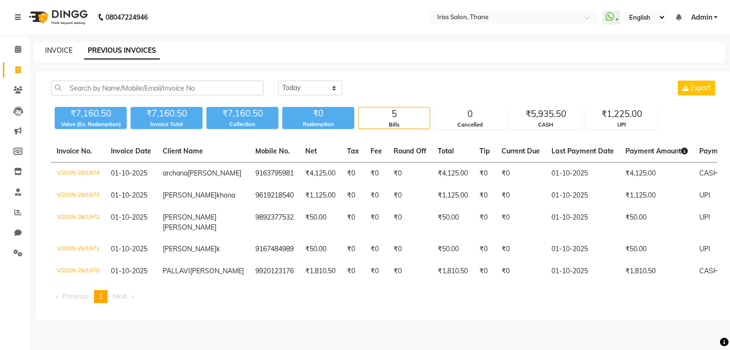
click at [64, 50] on link "INVOICE" at bounding box center [58, 50] width 27 height 9
select select "service"
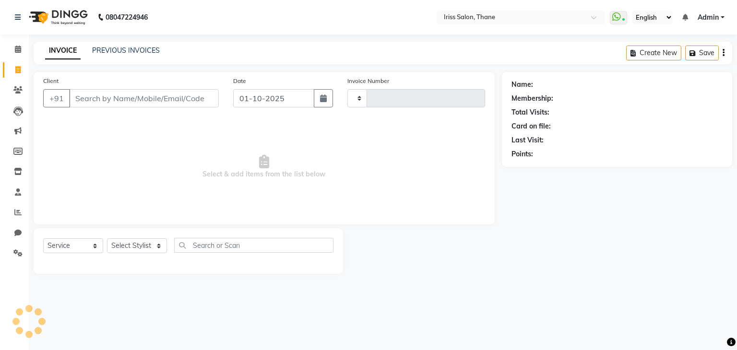
type input "1975"
select select "7676"
type input "ap"
select select "product"
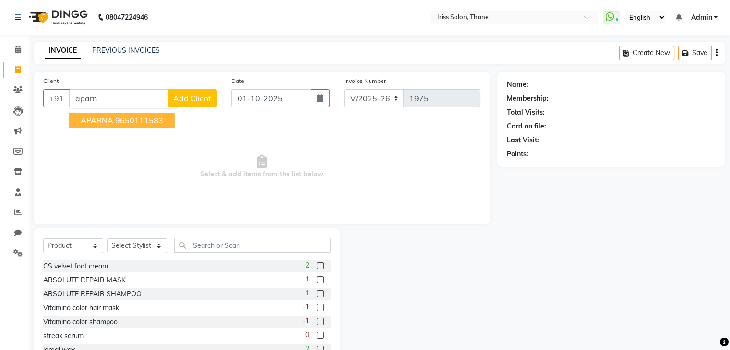
click at [111, 124] on span "APARNA" at bounding box center [97, 121] width 33 height 10
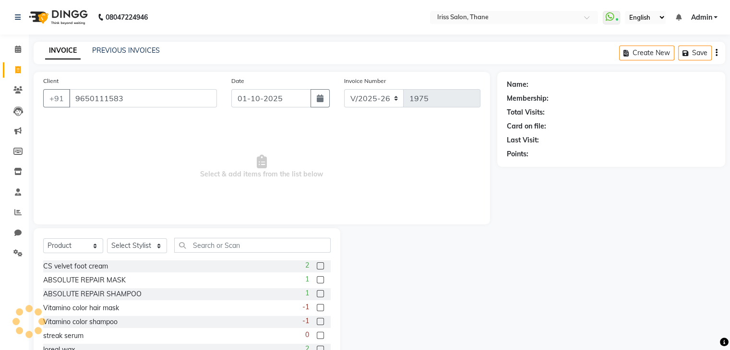
type input "9650111583"
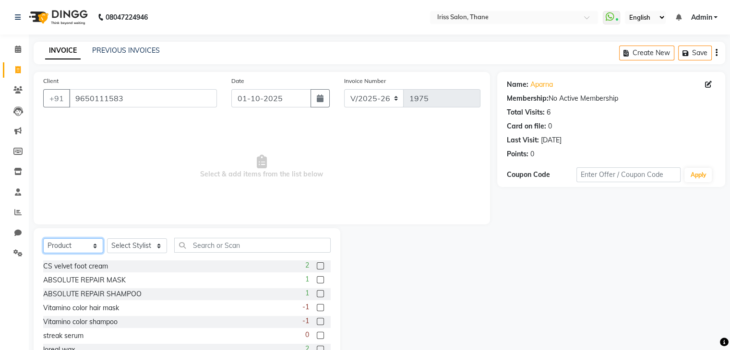
click at [93, 243] on select "Select Service Product Membership Package Voucher Prepaid Gift Card" at bounding box center [73, 246] width 60 height 15
select select "service"
click at [43, 239] on select "Select Service Product Membership Package Voucher Prepaid Gift Card" at bounding box center [73, 246] width 60 height 15
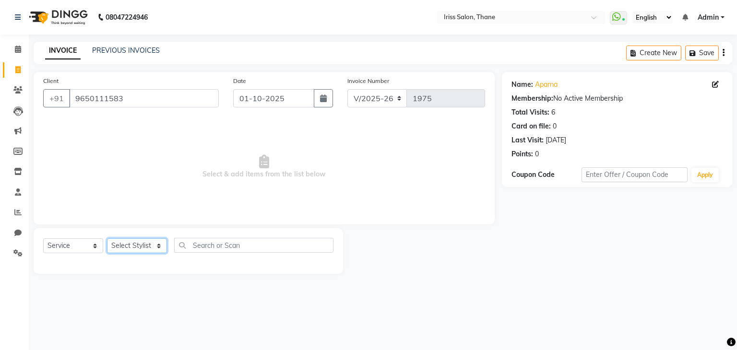
click at [159, 248] on select "Select Stylist Alzeem [PERSON_NAME] [PERSON_NAME] [PERSON_NAME] [PERSON_NAME] […" at bounding box center [137, 246] width 60 height 15
select select "67965"
click at [107, 239] on select "Select Stylist Alzeem [PERSON_NAME] [PERSON_NAME] [PERSON_NAME] [PERSON_NAME] […" at bounding box center [137, 246] width 60 height 15
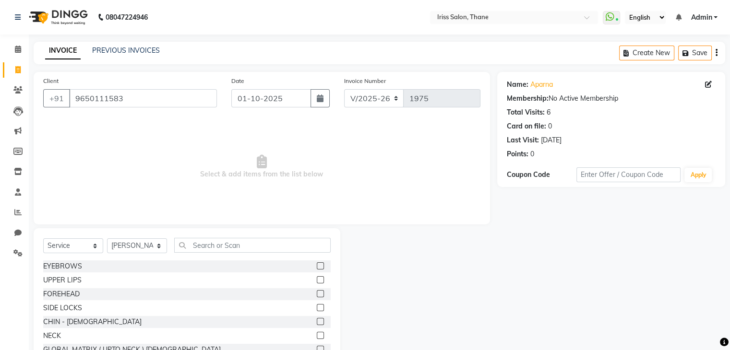
click at [317, 265] on label at bounding box center [320, 266] width 7 height 7
click at [317, 265] on input "checkbox" at bounding box center [320, 267] width 6 height 6
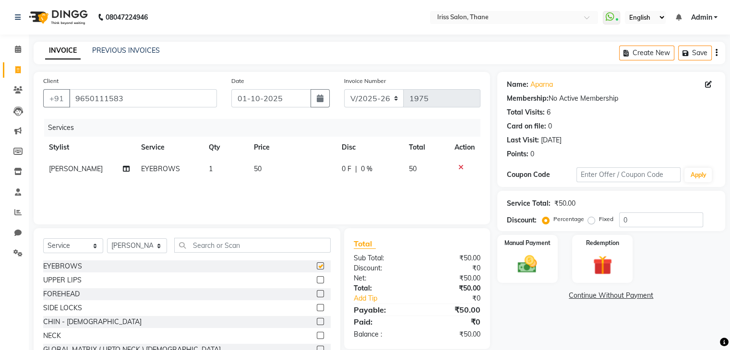
checkbox input "false"
click at [534, 266] on img at bounding box center [527, 264] width 32 height 23
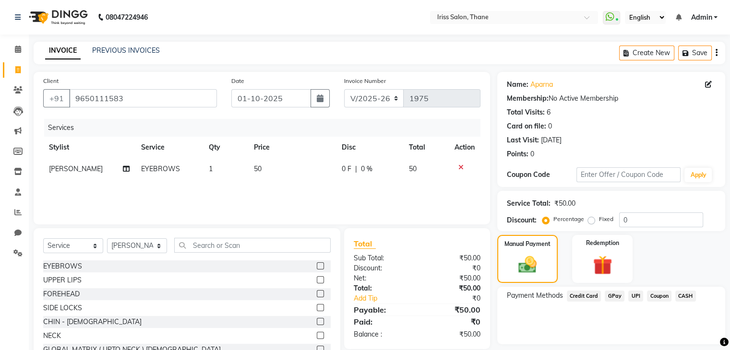
click at [634, 297] on span "UPI" at bounding box center [635, 296] width 15 height 11
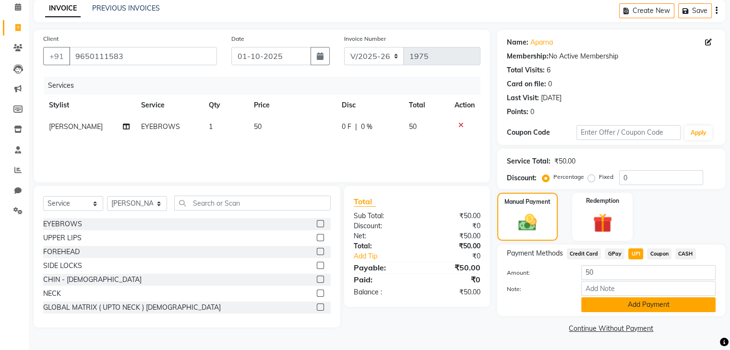
click at [633, 306] on button "Add Payment" at bounding box center [648, 305] width 134 height 15
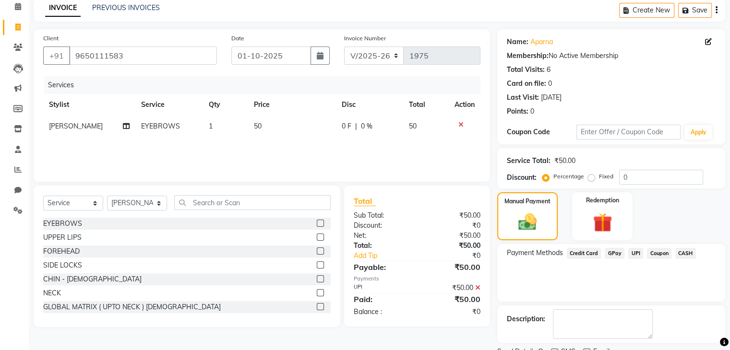
scroll to position [82, 0]
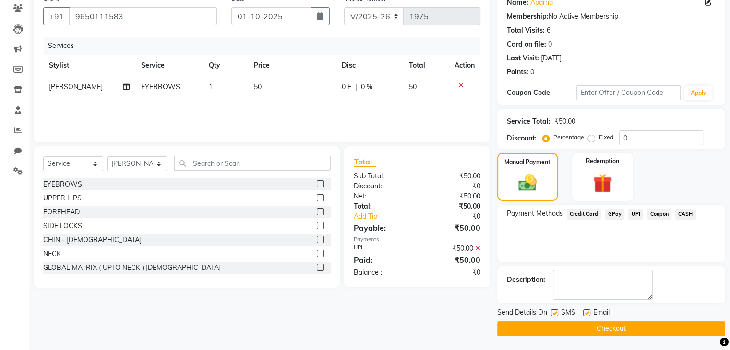
click at [618, 331] on button "Checkout" at bounding box center [611, 329] width 228 height 15
